Goal: Task Accomplishment & Management: Complete application form

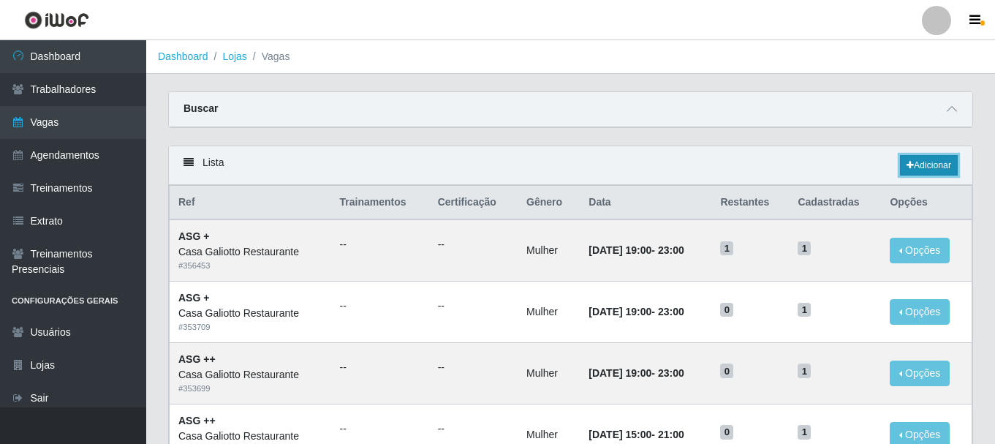
click at [934, 162] on link "Adicionar" at bounding box center [929, 165] width 58 height 20
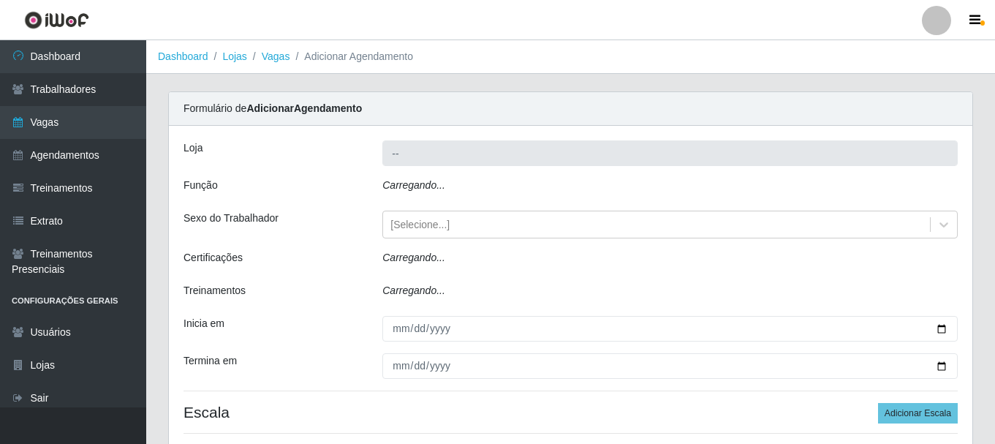
type input "Casa Galiotto Restaurante"
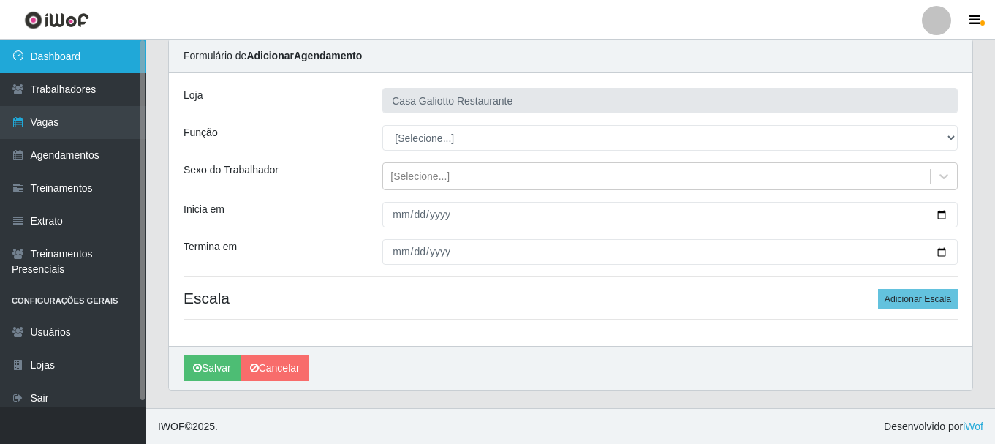
scroll to position [53, 0]
click at [105, 63] on link "Dashboard" at bounding box center [73, 56] width 146 height 33
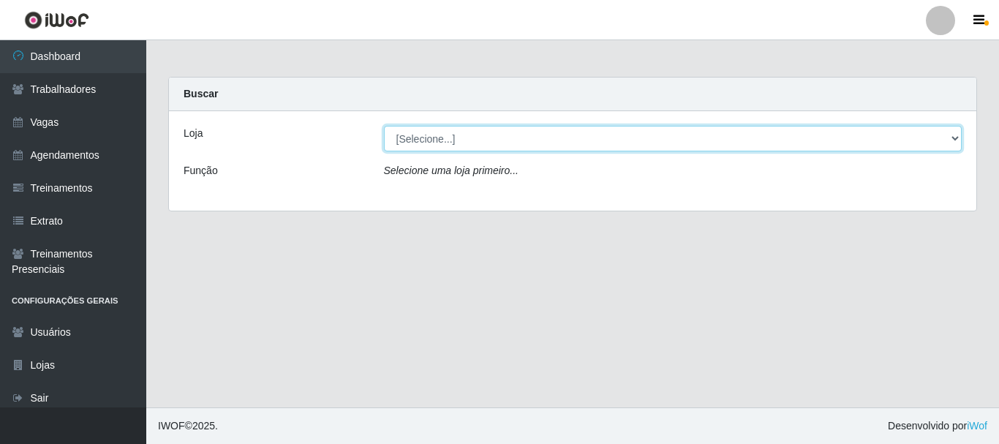
drag, startPoint x: 711, startPoint y: 154, endPoint x: 736, endPoint y: 144, distance: 26.6
click at [736, 137] on select "[Selecione...] [GEOGRAPHIC_DATA]" at bounding box center [673, 139] width 578 height 26
select select "279"
click at [384, 126] on select "[Selecione...] [GEOGRAPHIC_DATA]" at bounding box center [673, 139] width 578 height 26
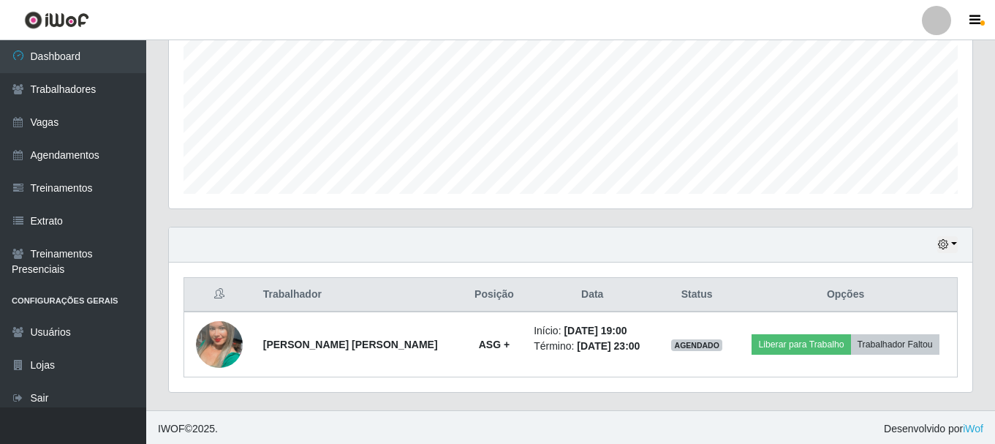
scroll to position [332, 0]
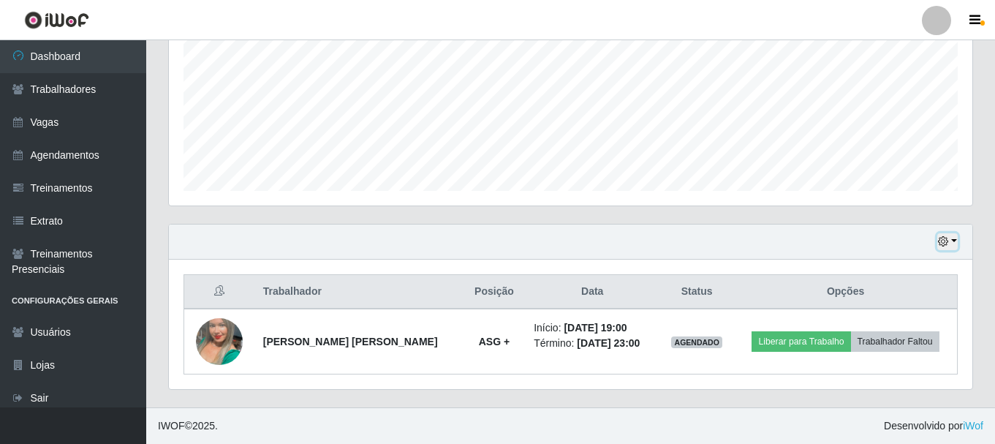
click at [952, 248] on button "button" at bounding box center [947, 241] width 20 height 17
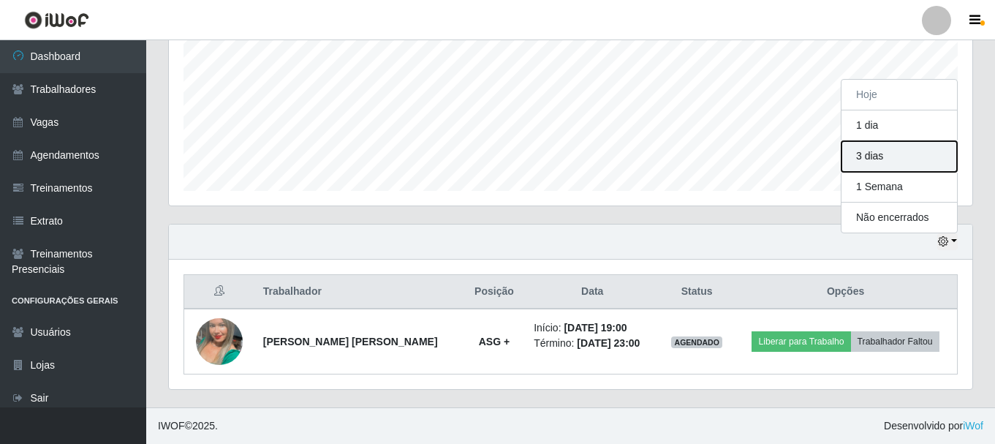
click at [874, 153] on button "3 dias" at bounding box center [899, 156] width 116 height 31
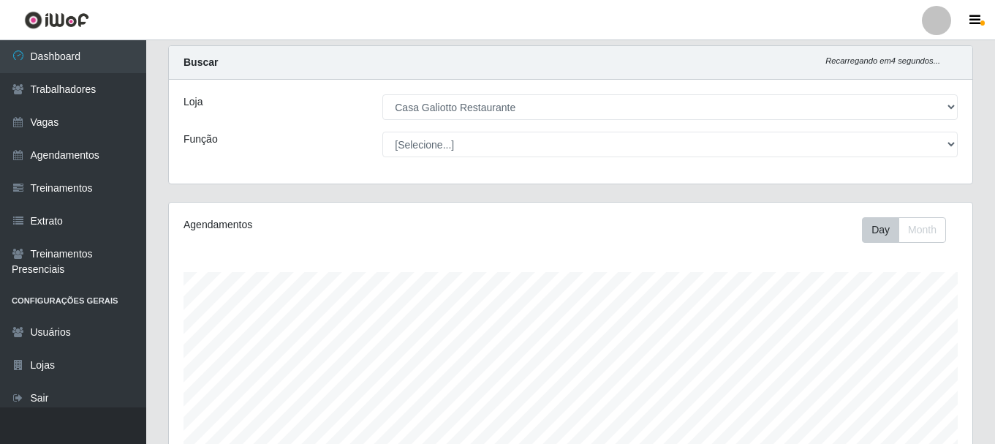
scroll to position [0, 0]
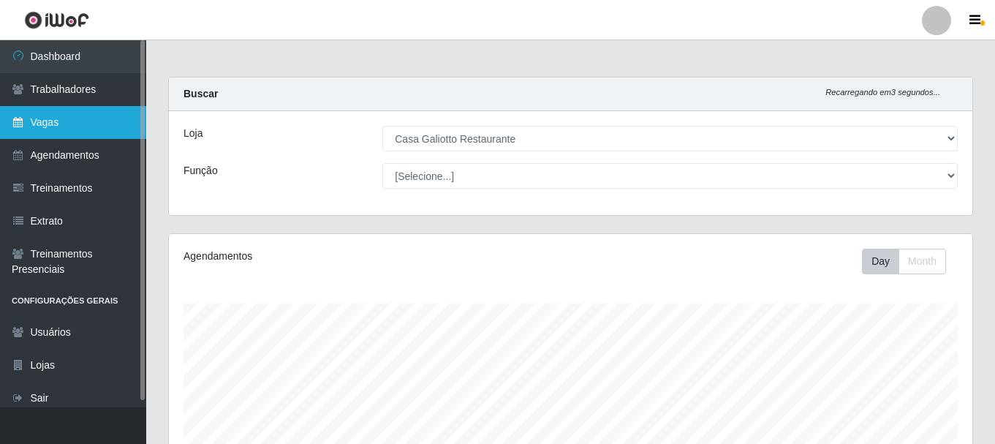
click at [100, 119] on link "Vagas" at bounding box center [73, 122] width 146 height 33
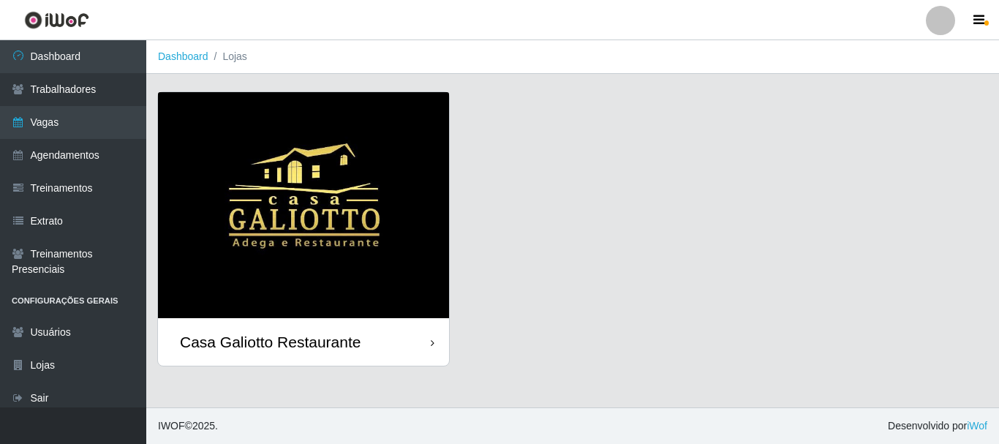
click at [396, 169] on img at bounding box center [303, 205] width 291 height 226
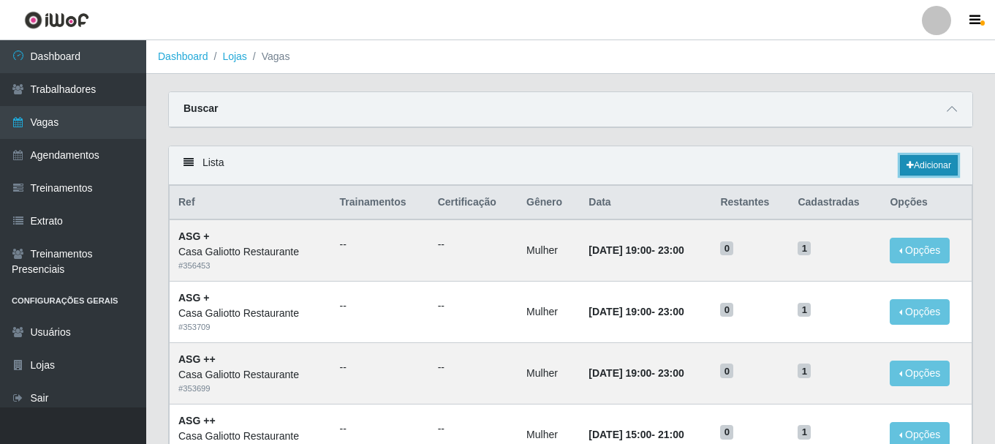
click at [945, 172] on link "Adicionar" at bounding box center [929, 165] width 58 height 20
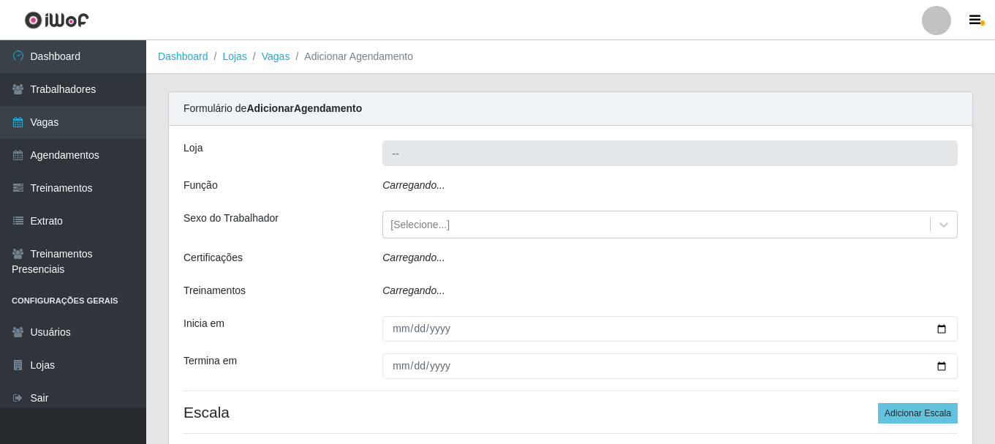
type input "Casa Galiotto Restaurante"
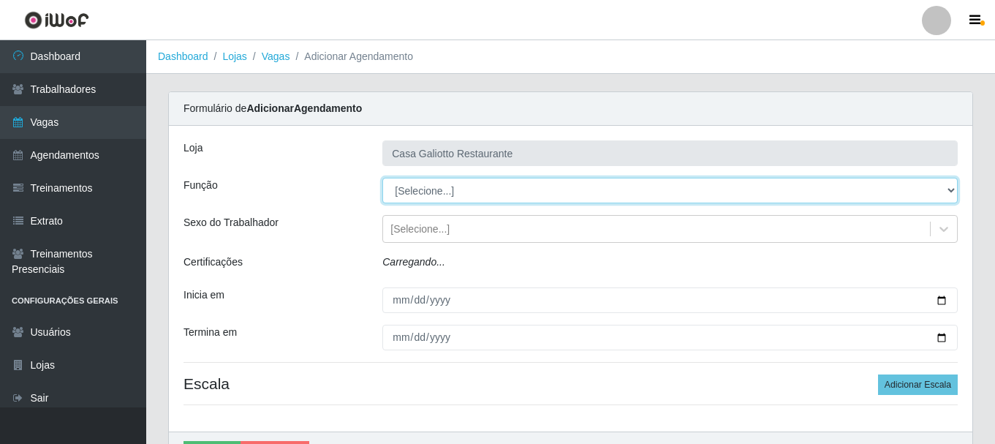
click at [545, 189] on select "[Selecione...] ASG ASG + ASG ++ Auxiliar de Cozinha Auxiliar de Cozinha + Auxil…" at bounding box center [669, 191] width 575 height 26
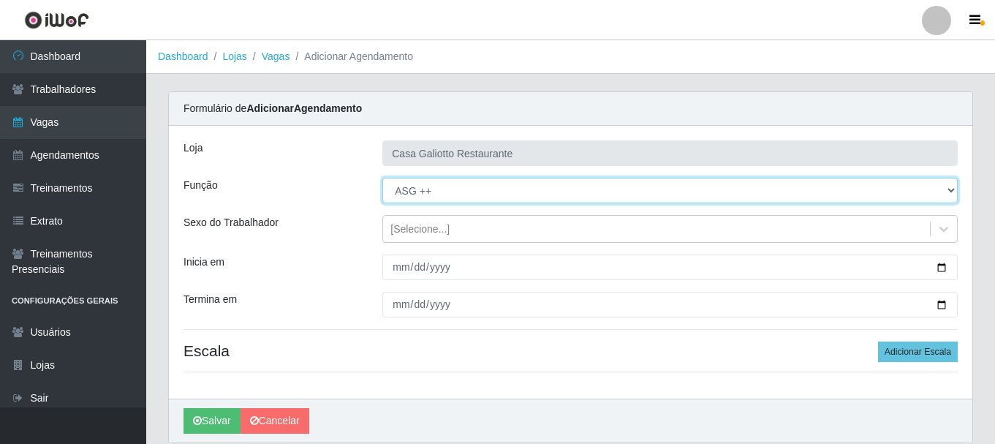
click at [382, 178] on select "[Selecione...] ASG ASG + ASG ++ Auxiliar de Cozinha Auxiliar de Cozinha + Auxil…" at bounding box center [669, 191] width 575 height 26
drag, startPoint x: 496, startPoint y: 194, endPoint x: 488, endPoint y: 178, distance: 17.3
click at [496, 194] on select "[Selecione...] ASG ASG + ASG ++ Auxiliar de Cozinha Auxiliar de Cozinha + Auxil…" at bounding box center [669, 191] width 575 height 26
select select "79"
click at [382, 178] on select "[Selecione...] ASG ASG + ASG ++ Auxiliar de Cozinha Auxiliar de Cozinha + Auxil…" at bounding box center [669, 191] width 575 height 26
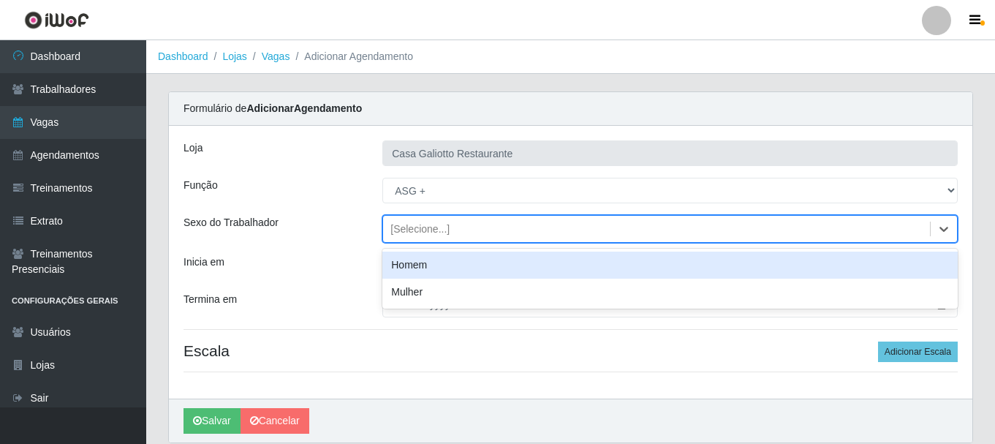
drag, startPoint x: 545, startPoint y: 231, endPoint x: 545, endPoint y: 239, distance: 8.1
click at [545, 231] on div "[Selecione...]" at bounding box center [656, 229] width 547 height 24
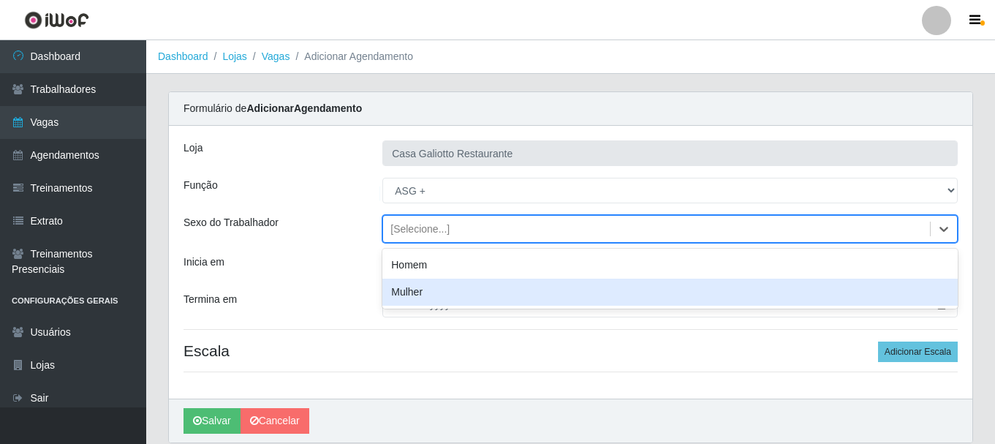
click at [525, 292] on div "Mulher" at bounding box center [669, 292] width 575 height 27
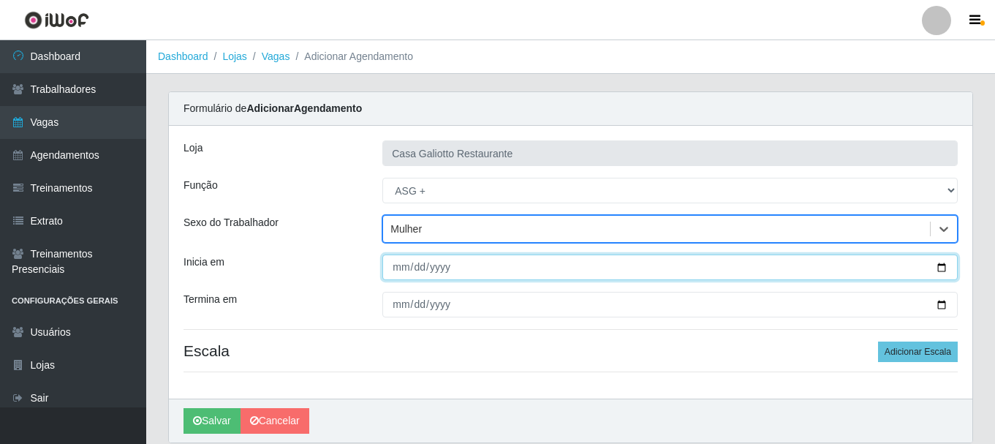
click at [940, 266] on input "Inicia em" at bounding box center [669, 267] width 575 height 26
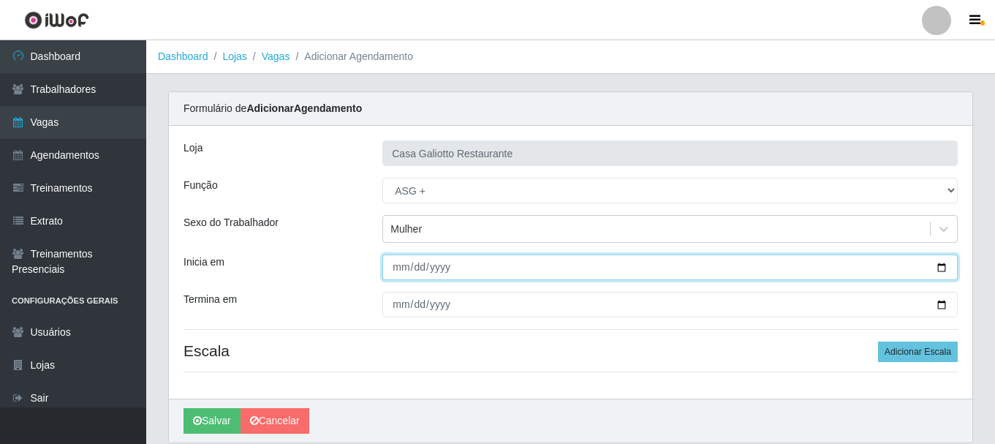
type input "[DATE]"
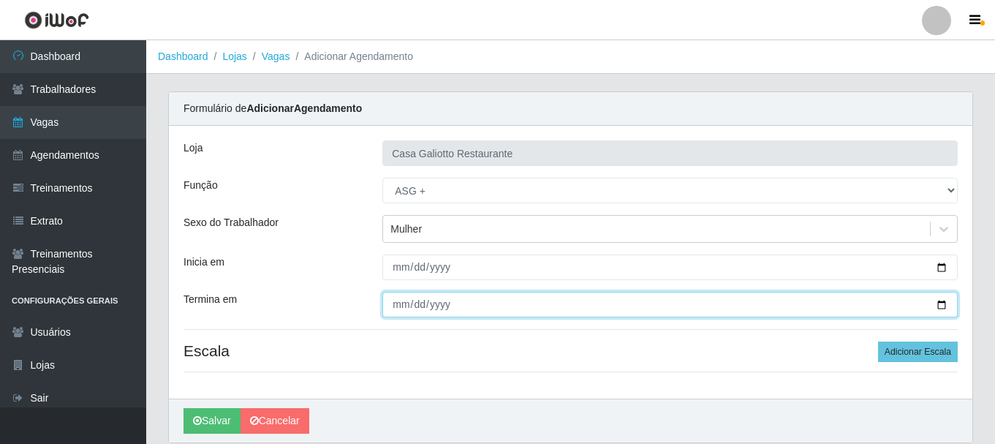
click at [943, 309] on input "Termina em" at bounding box center [669, 305] width 575 height 26
type input "[DATE]"
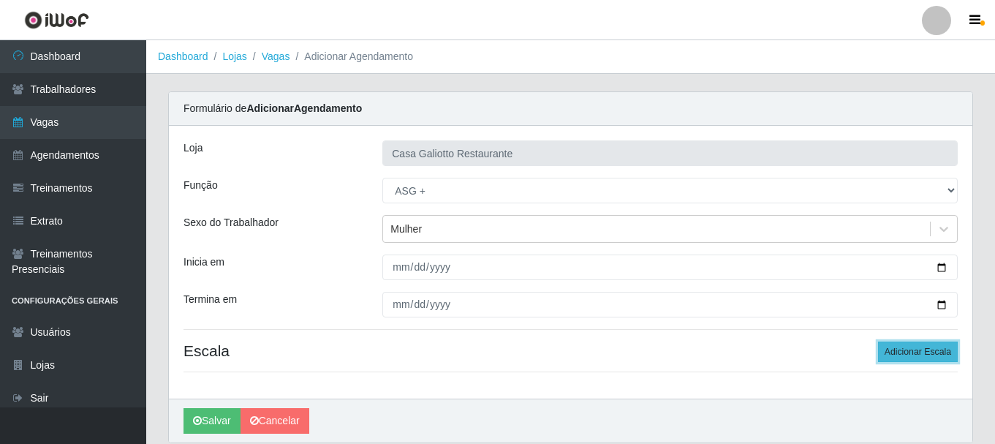
click at [930, 353] on button "Adicionar Escala" at bounding box center [918, 351] width 80 height 20
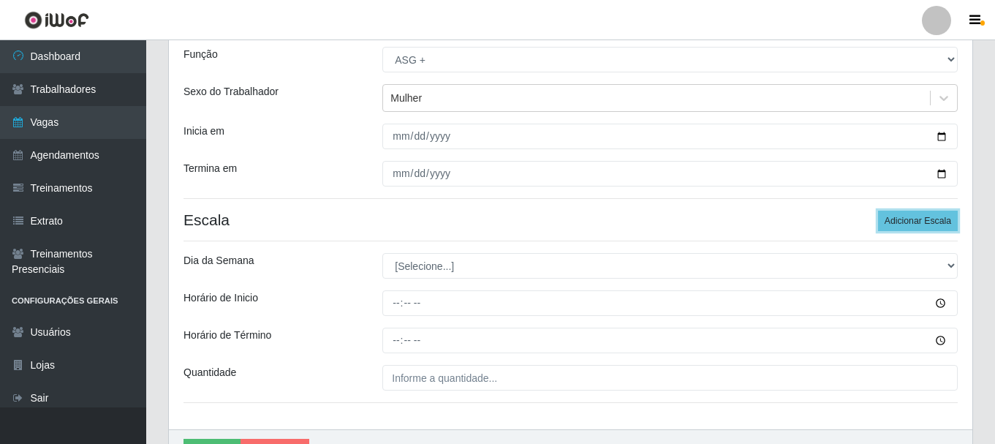
scroll to position [146, 0]
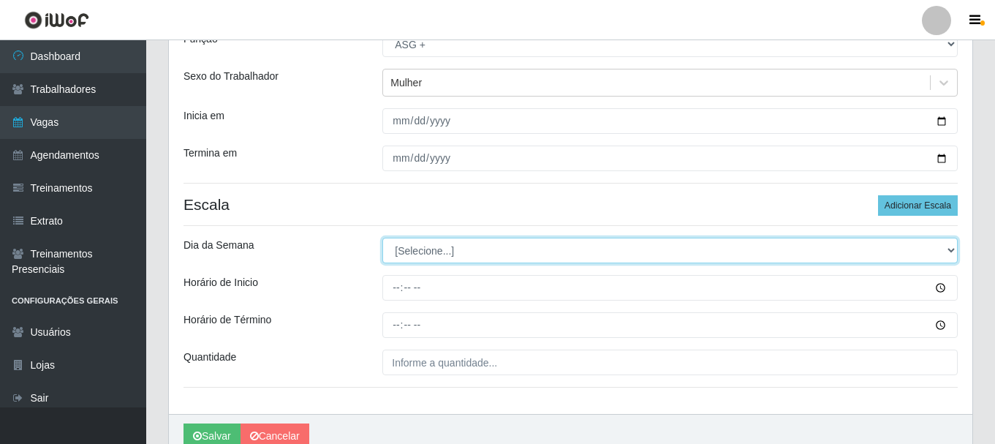
drag, startPoint x: 480, startPoint y: 242, endPoint x: 482, endPoint y: 251, distance: 9.6
click at [482, 246] on select "[Selecione...] Segunda Terça Quarta Quinta Sexta Sábado Domingo" at bounding box center [669, 251] width 575 height 26
select select "4"
click at [382, 238] on select "[Selecione...] Segunda Terça Quarta Quinta Sexta Sábado Domingo" at bounding box center [669, 251] width 575 height 26
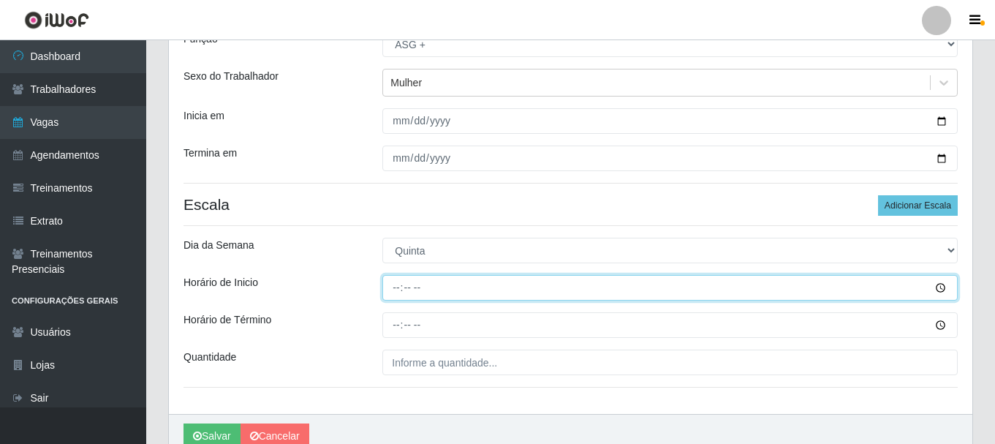
click at [464, 286] on input "Horário de Inicio" at bounding box center [669, 288] width 575 height 26
type input "19:00"
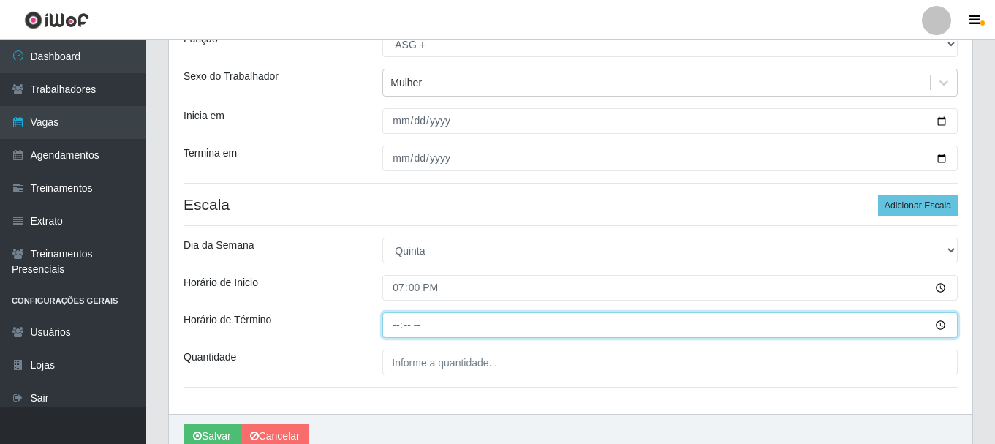
type input "23:00"
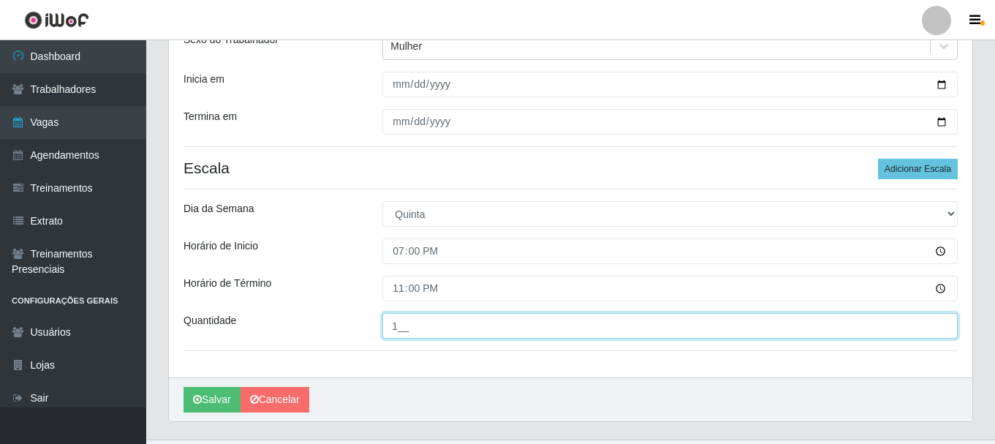
scroll to position [215, 0]
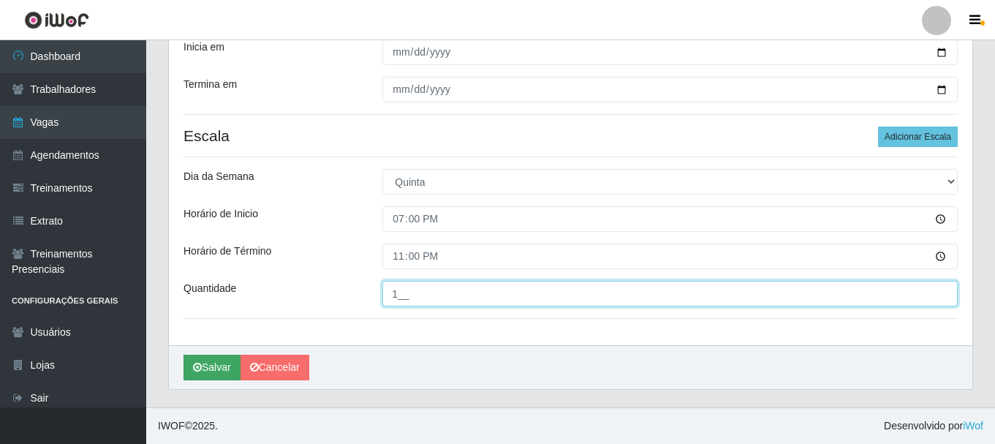
type input "1__"
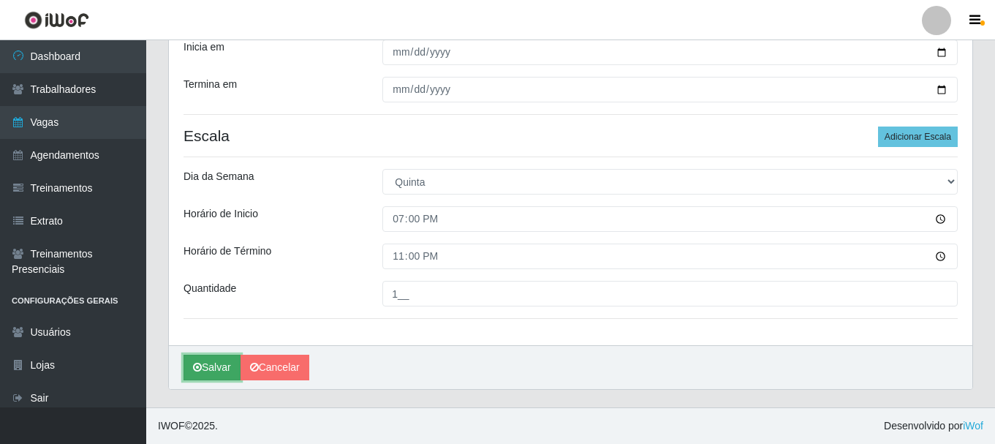
click at [209, 363] on button "Salvar" at bounding box center [211, 368] width 57 height 26
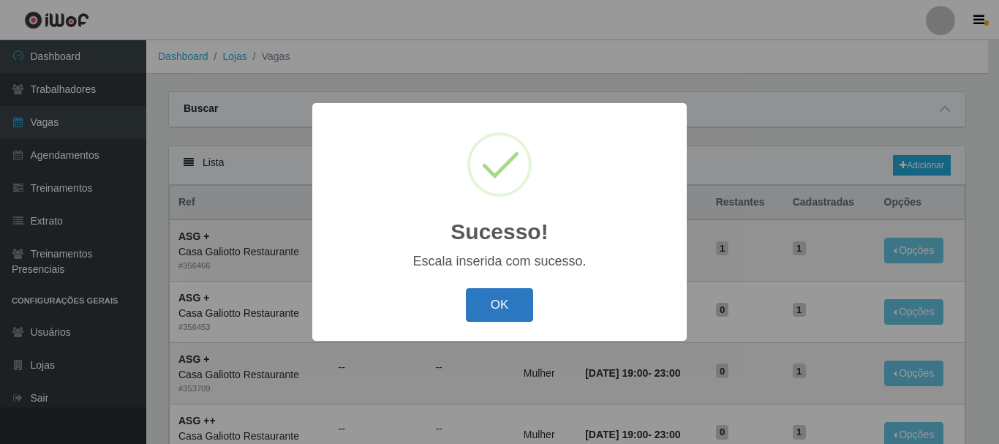
click at [511, 311] on button "OK" at bounding box center [500, 305] width 68 height 34
